Goal: Task Accomplishment & Management: Manage account settings

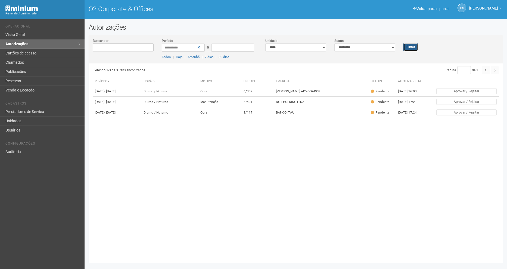
click at [408, 47] on button "Filtrar" at bounding box center [410, 47] width 15 height 8
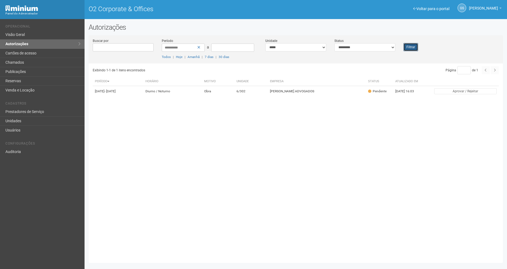
click at [411, 47] on button "Filtrar" at bounding box center [410, 47] width 15 height 8
click at [406, 46] on button "Filtrar" at bounding box center [410, 47] width 15 height 8
click at [413, 45] on button "Filtrar" at bounding box center [410, 47] width 15 height 8
click at [412, 49] on button "Filtrar" at bounding box center [410, 47] width 15 height 8
click at [291, 202] on div "Exibindo 1-2 de 2 itens encontrados Página * de 1 Período Horário Motivo Unidad…" at bounding box center [298, 160] width 410 height 195
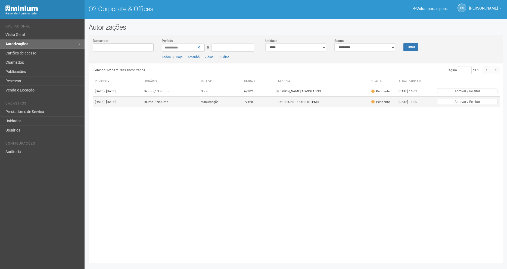
click at [345, 101] on td "PRECISION PROOF SYSTEMS" at bounding box center [321, 101] width 95 height 11
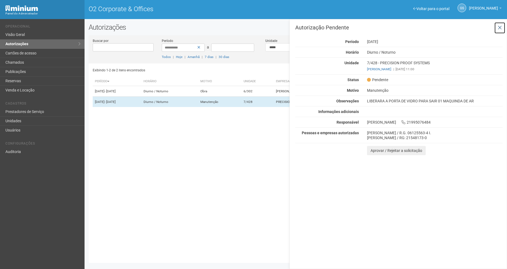
drag, startPoint x: 500, startPoint y: 28, endPoint x: 507, endPoint y: 135, distance: 106.7
click at [500, 28] on icon at bounding box center [500, 27] width 4 height 5
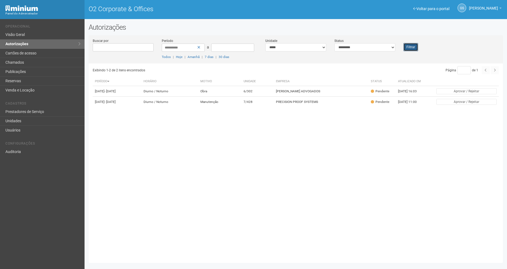
click at [410, 45] on button "Filtrar" at bounding box center [410, 47] width 15 height 8
click at [416, 43] on div "Filtrar" at bounding box center [416, 44] width 35 height 13
click at [413, 49] on button "Filtrar" at bounding box center [410, 47] width 15 height 8
click at [406, 46] on button "Filtrar" at bounding box center [410, 47] width 15 height 8
click at [412, 47] on button "Filtrar" at bounding box center [410, 47] width 15 height 8
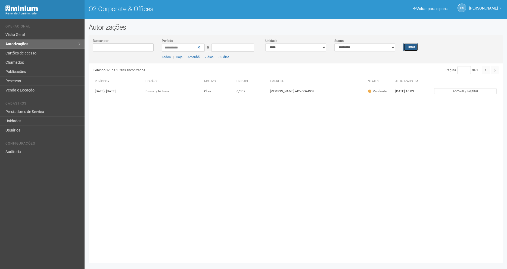
click at [410, 46] on button "Filtrar" at bounding box center [410, 47] width 15 height 8
click at [28, 60] on link "Chamados" at bounding box center [42, 62] width 85 height 9
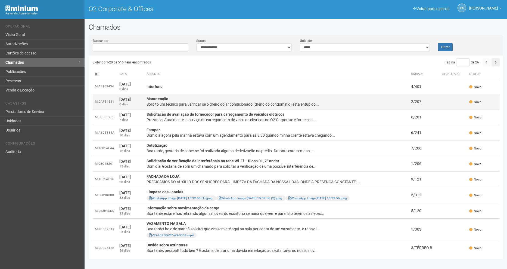
click at [269, 99] on td "Manutenção Solicito um técnico para verificar se o dreno do ar condicionado (dr…" at bounding box center [276, 101] width 264 height 15
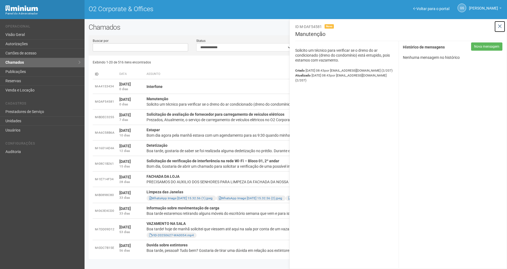
click at [500, 26] on icon at bounding box center [500, 26] width 4 height 5
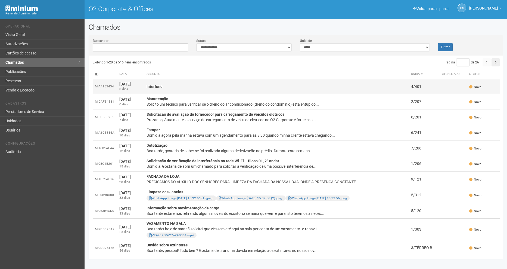
click at [151, 86] on strong "Interfone" at bounding box center [155, 86] width 16 height 4
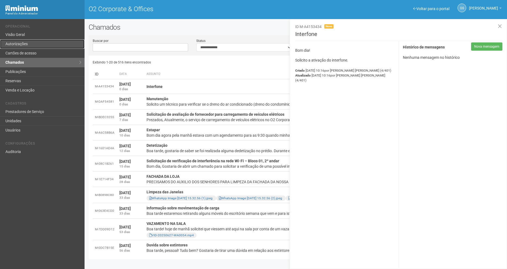
click at [20, 44] on link "Autorizações" at bounding box center [42, 43] width 85 height 9
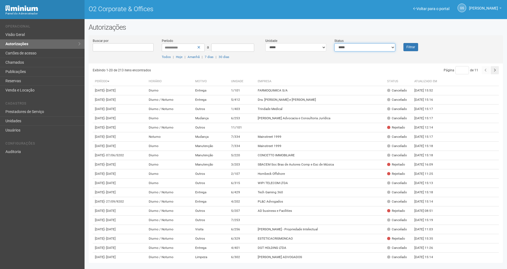
click at [356, 49] on select "**********" at bounding box center [364, 47] width 61 height 8
select select "*"
click at [334, 43] on select "**********" at bounding box center [364, 47] width 61 height 8
click at [411, 44] on button "Filtrar" at bounding box center [410, 47] width 15 height 8
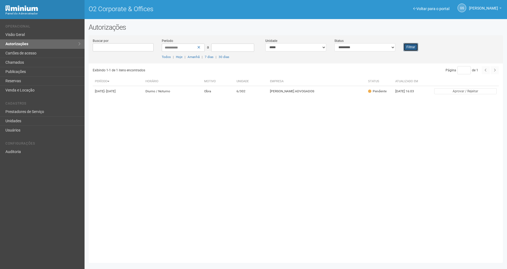
click at [416, 48] on button "Filtrar" at bounding box center [410, 47] width 15 height 8
click at [412, 49] on button "Filtrar" at bounding box center [410, 47] width 15 height 8
